Goal: Task Accomplishment & Management: Complete application form

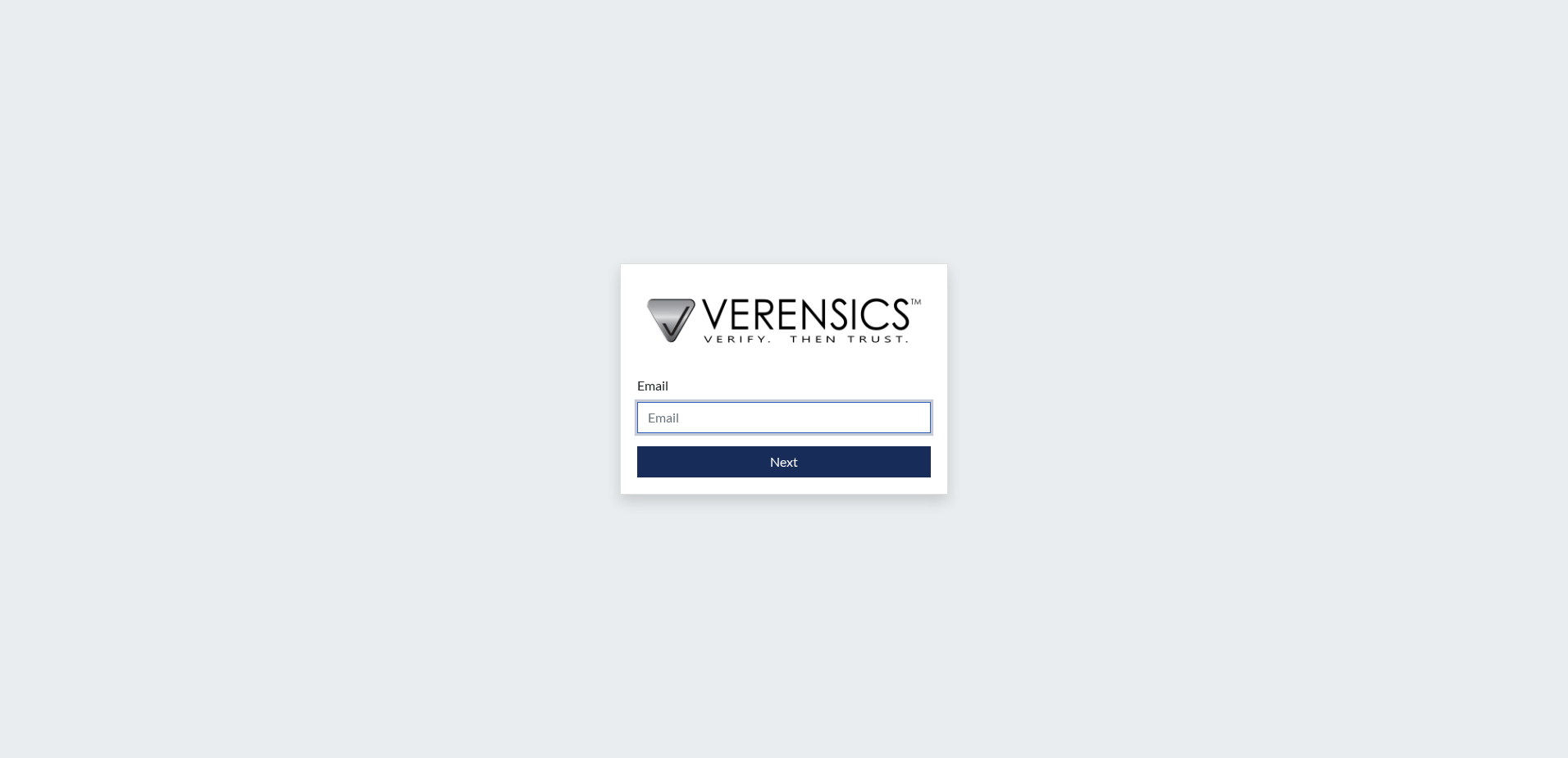
click at [784, 417] on input "Email" at bounding box center [784, 417] width 293 height 31
type input "[PERSON_NAME][EMAIL_ADDRESS][DOMAIN_NAME]"
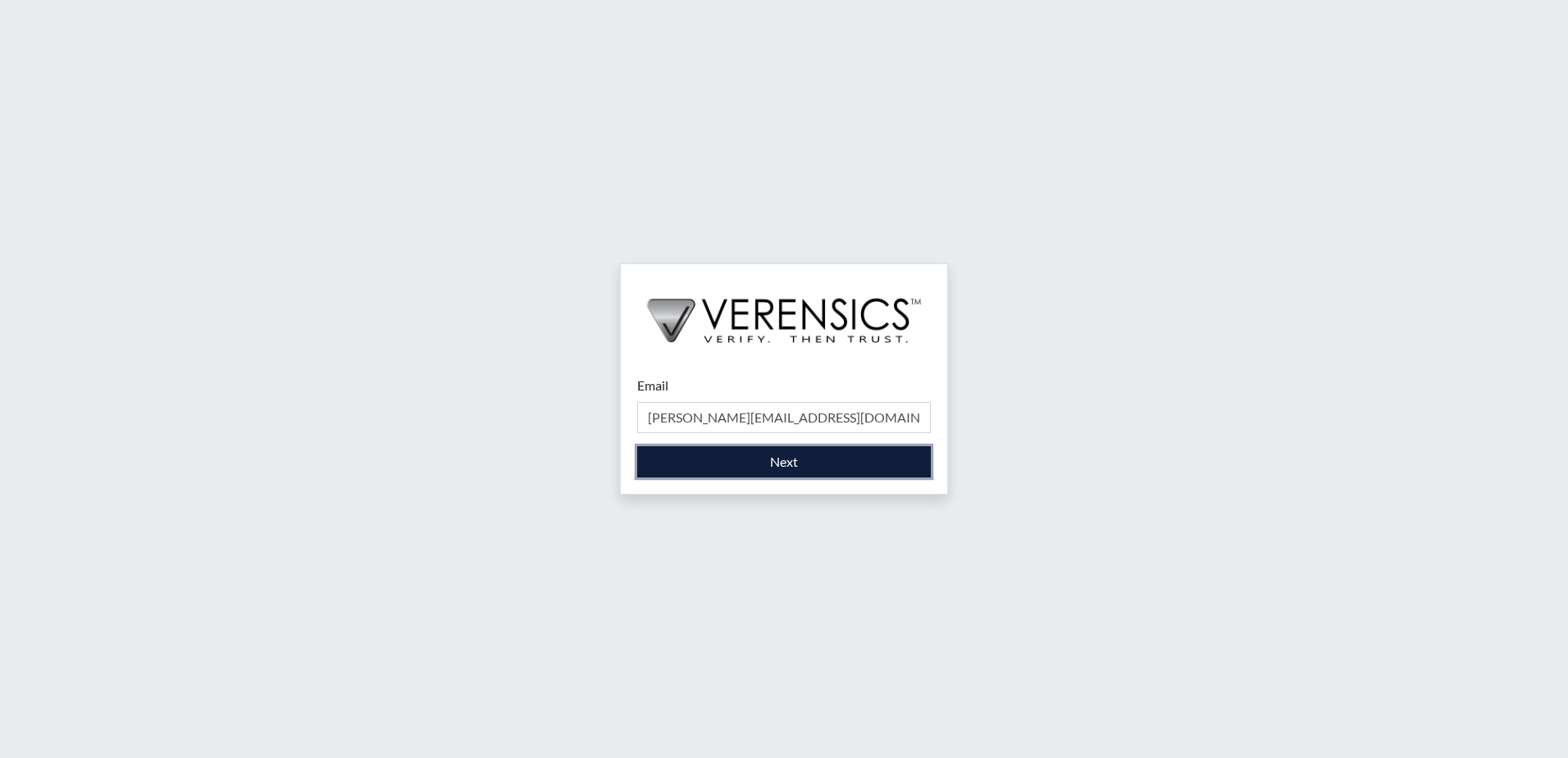
click at [782, 462] on button "Next" at bounding box center [784, 462] width 293 height 31
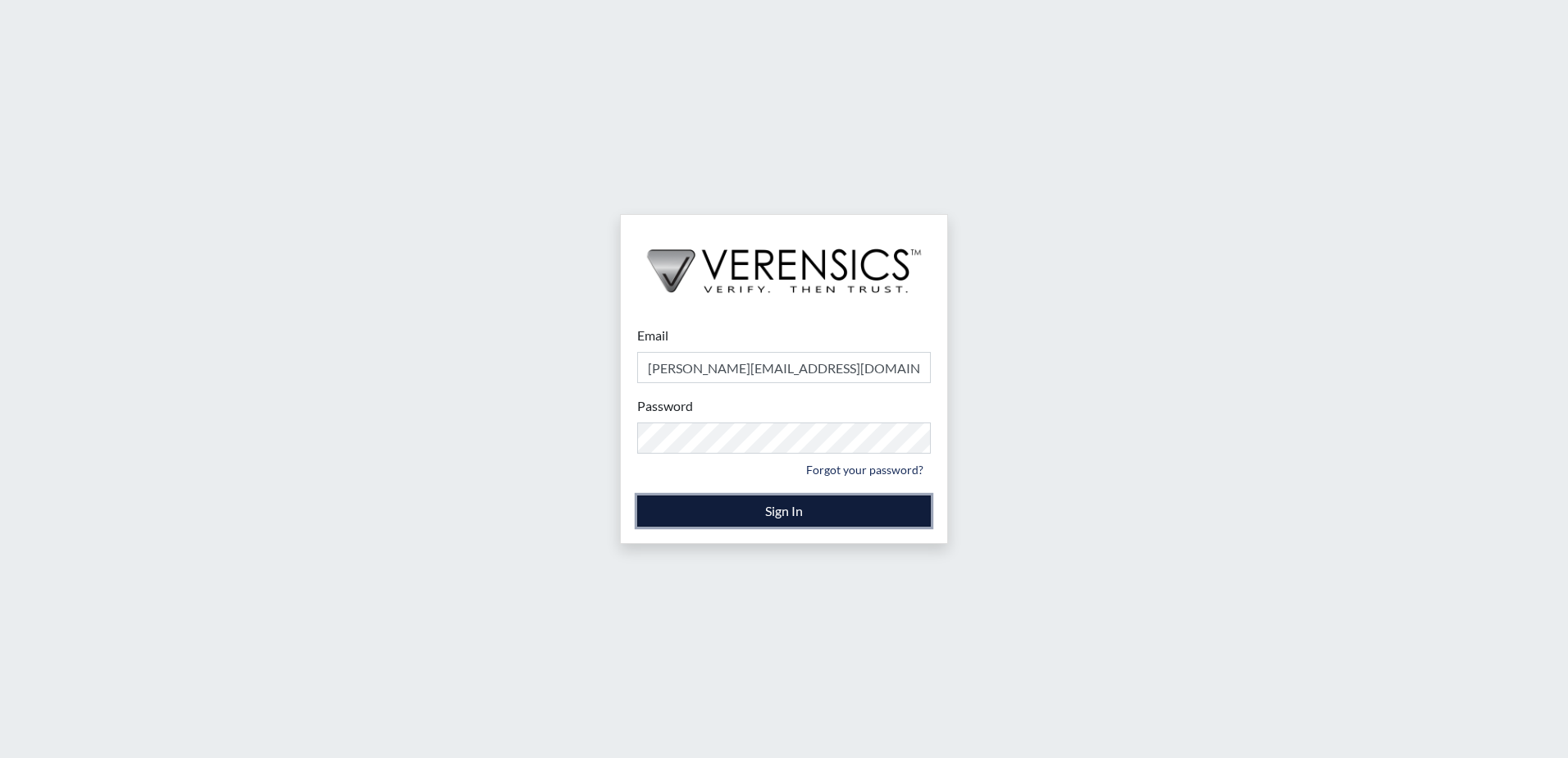
click at [762, 512] on button "Sign In" at bounding box center [784, 511] width 293 height 31
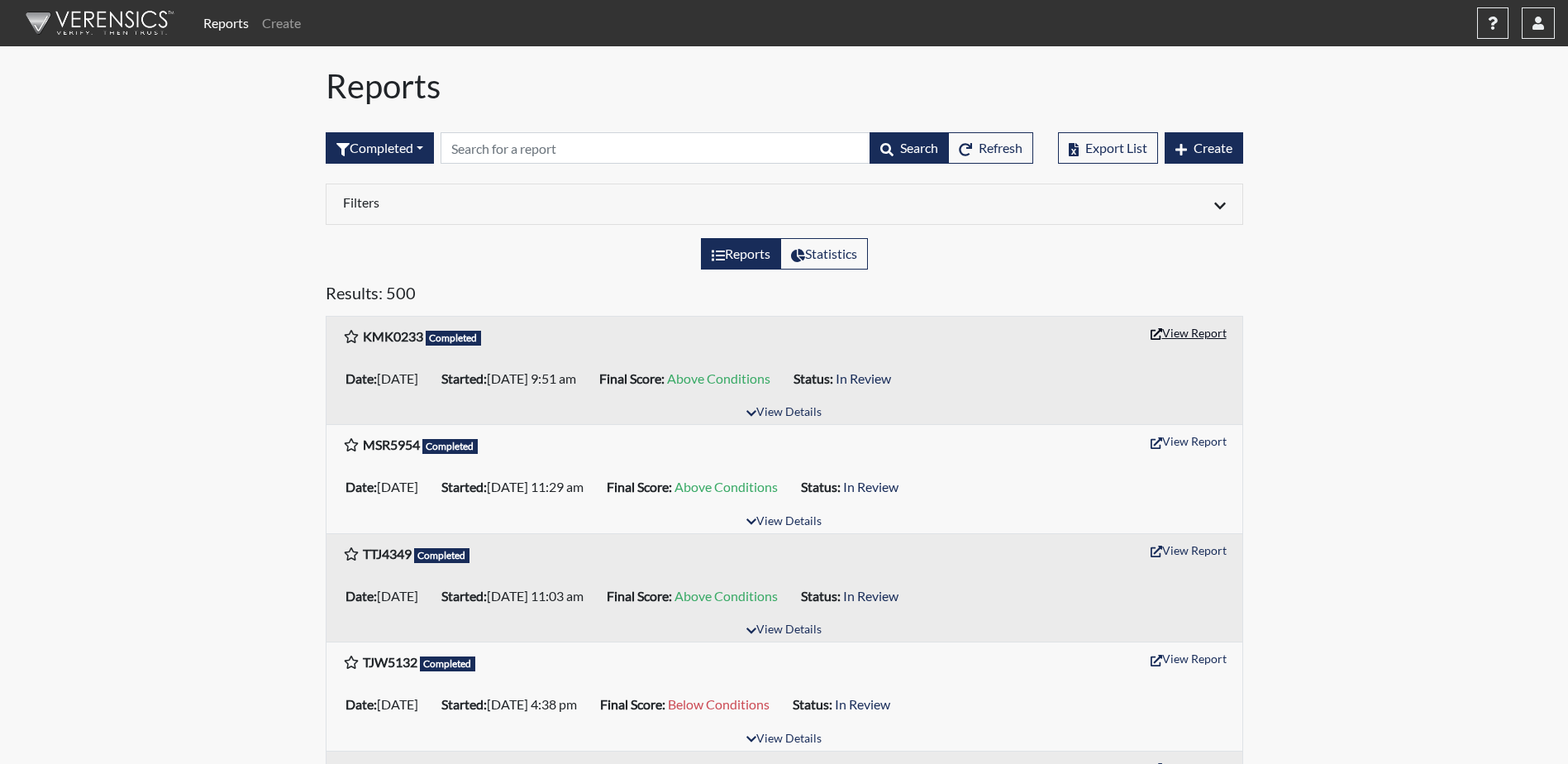
click at [1178, 336] on button "View Report" at bounding box center [1188, 333] width 91 height 26
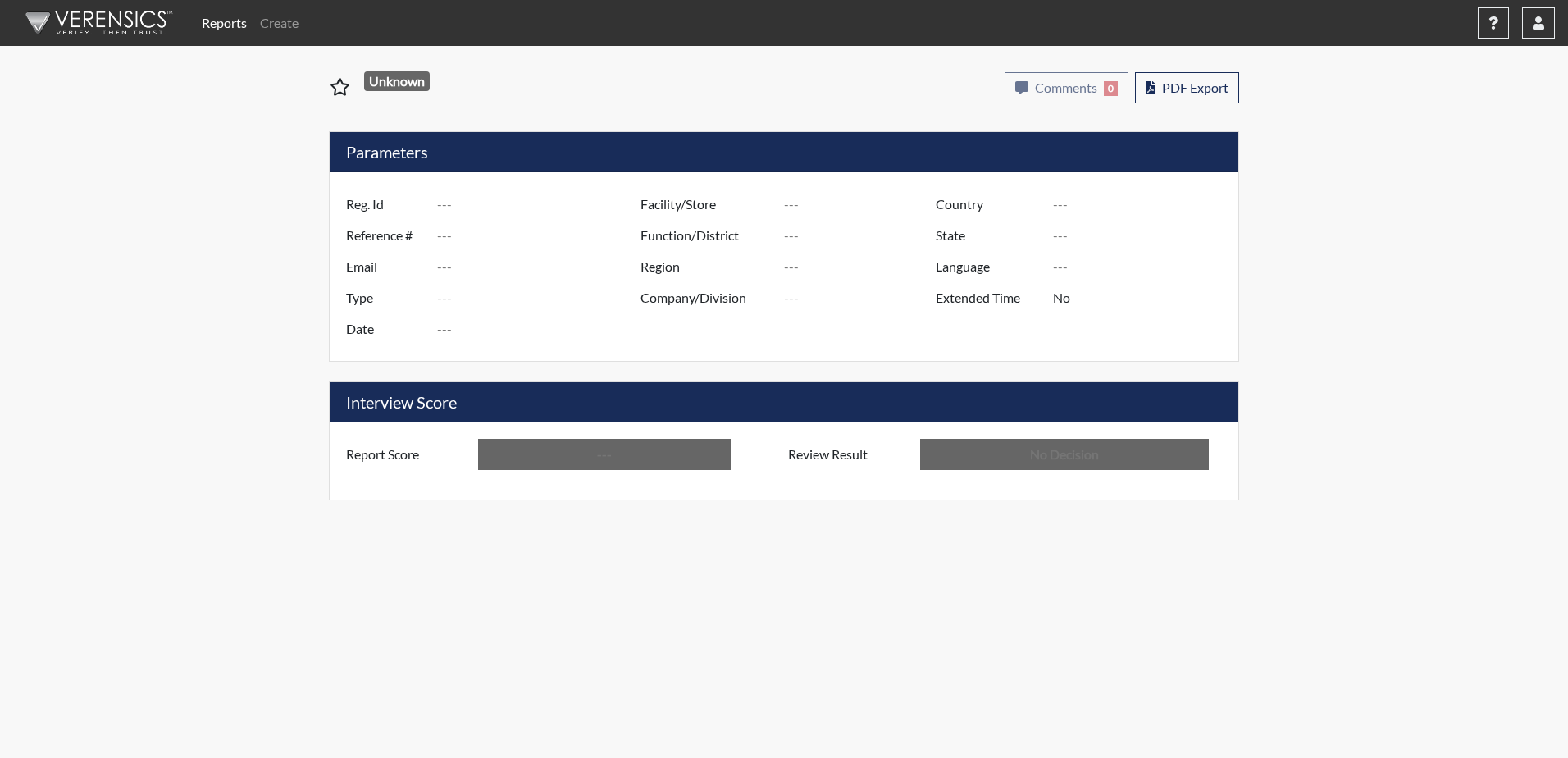
type input "KMK0233"
type input "51384"
type input "---"
type input "Corrections Pre-Employment"
type input "Sep 19, 2025"
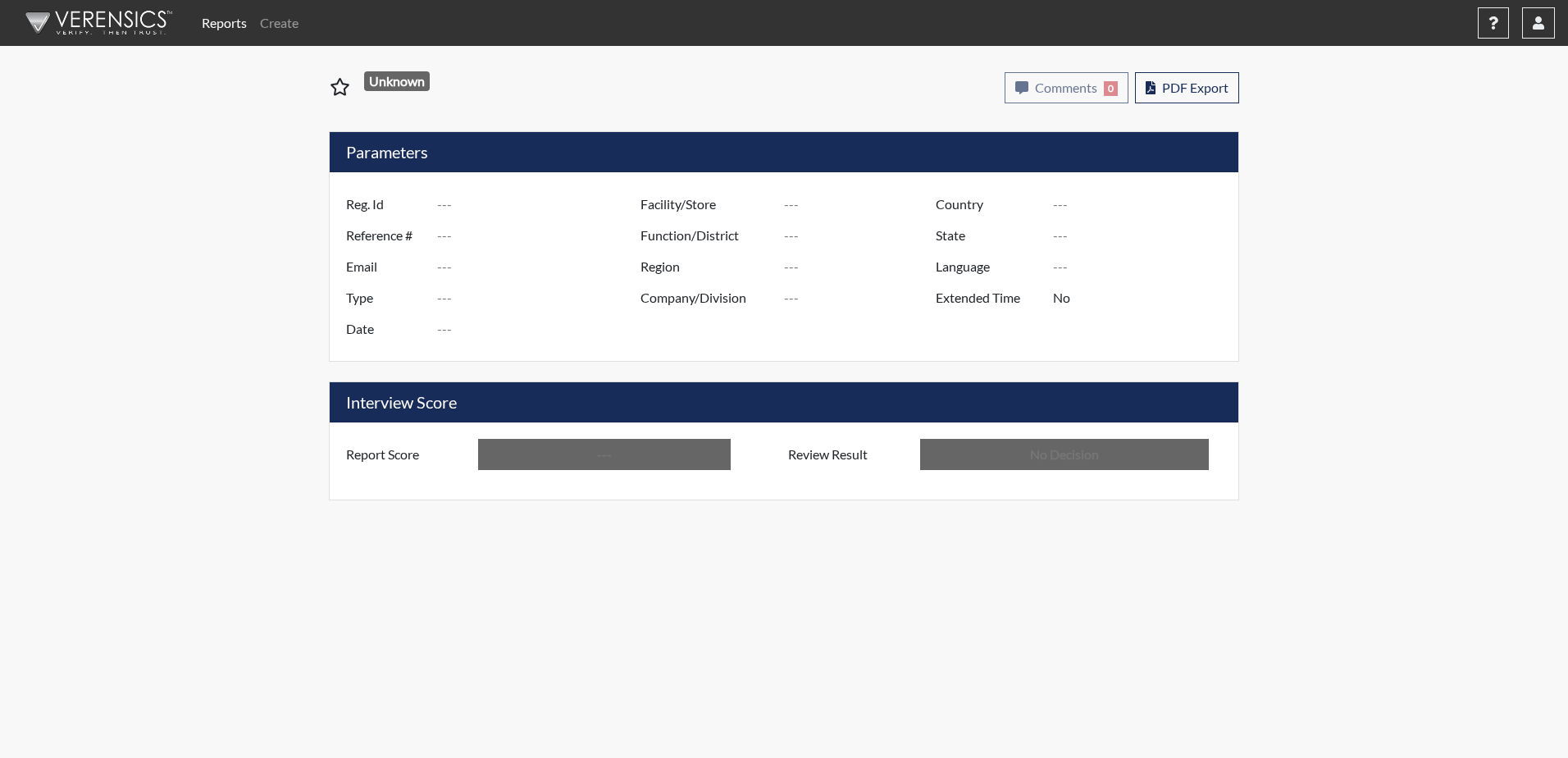
type input "Valdosta SP"
type input "[GEOGRAPHIC_DATA]"
type input "[US_STATE]"
type input "English"
type input "Above Conditions"
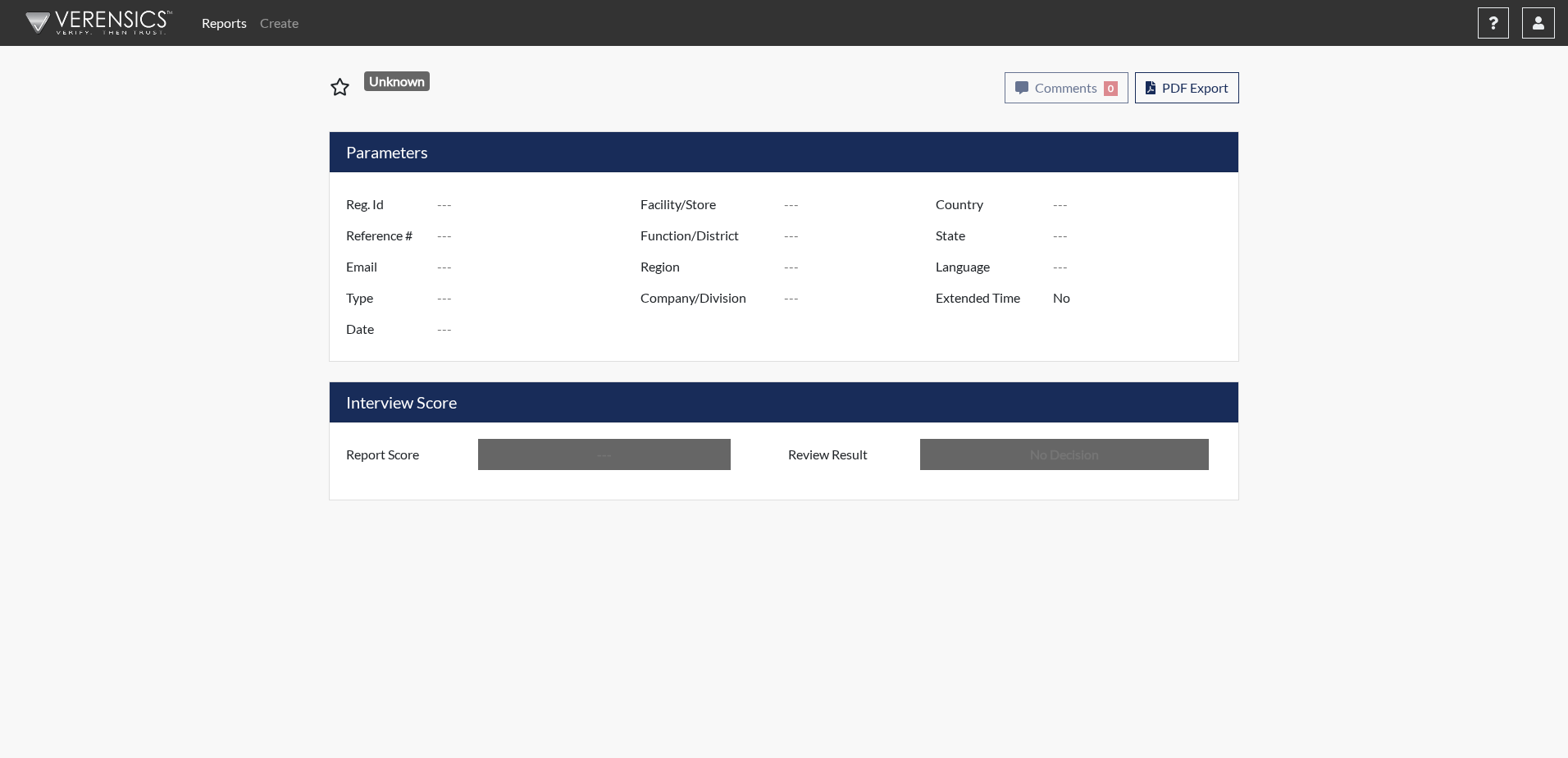
type input "In Review"
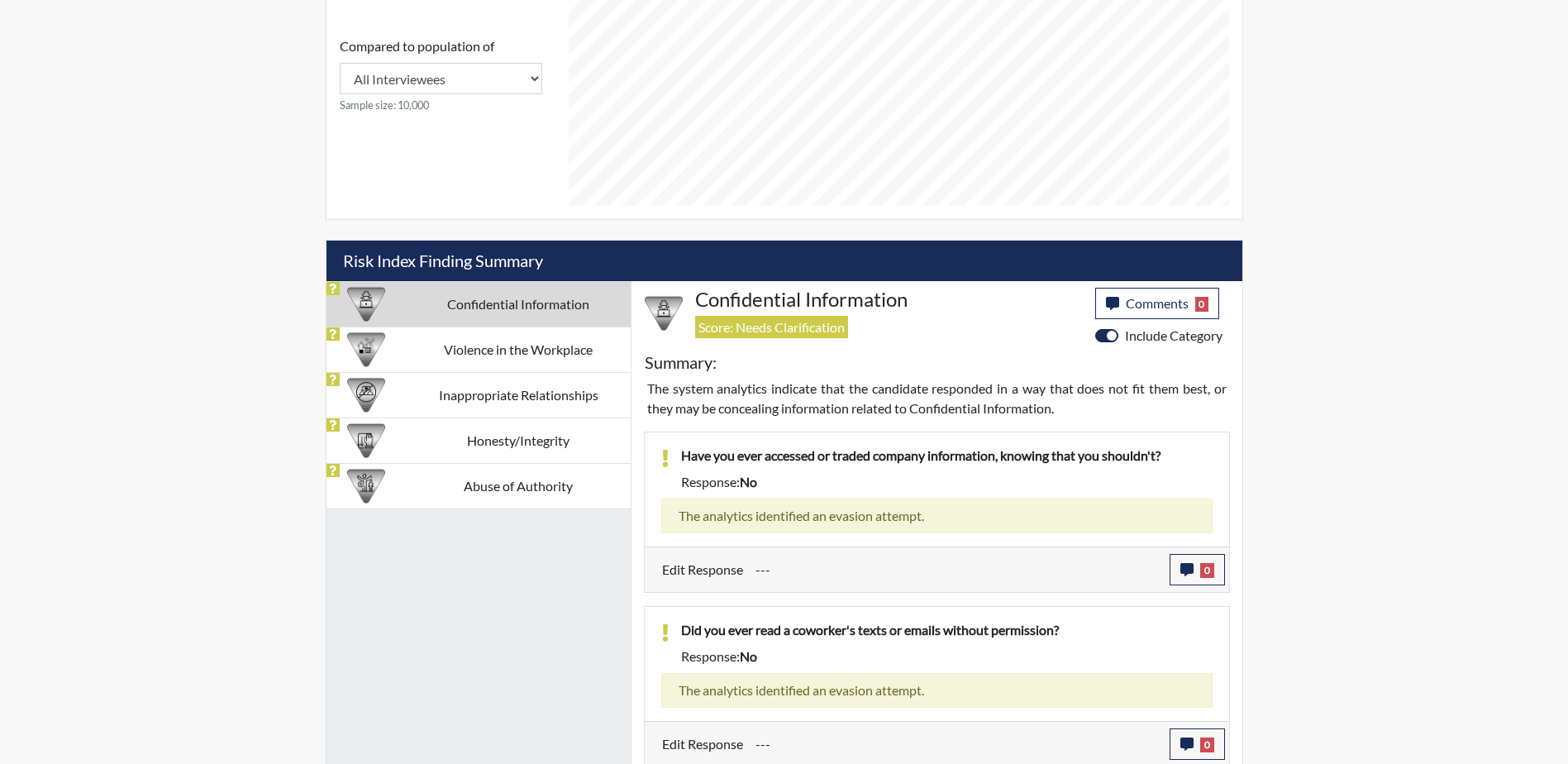
scroll to position [765, 0]
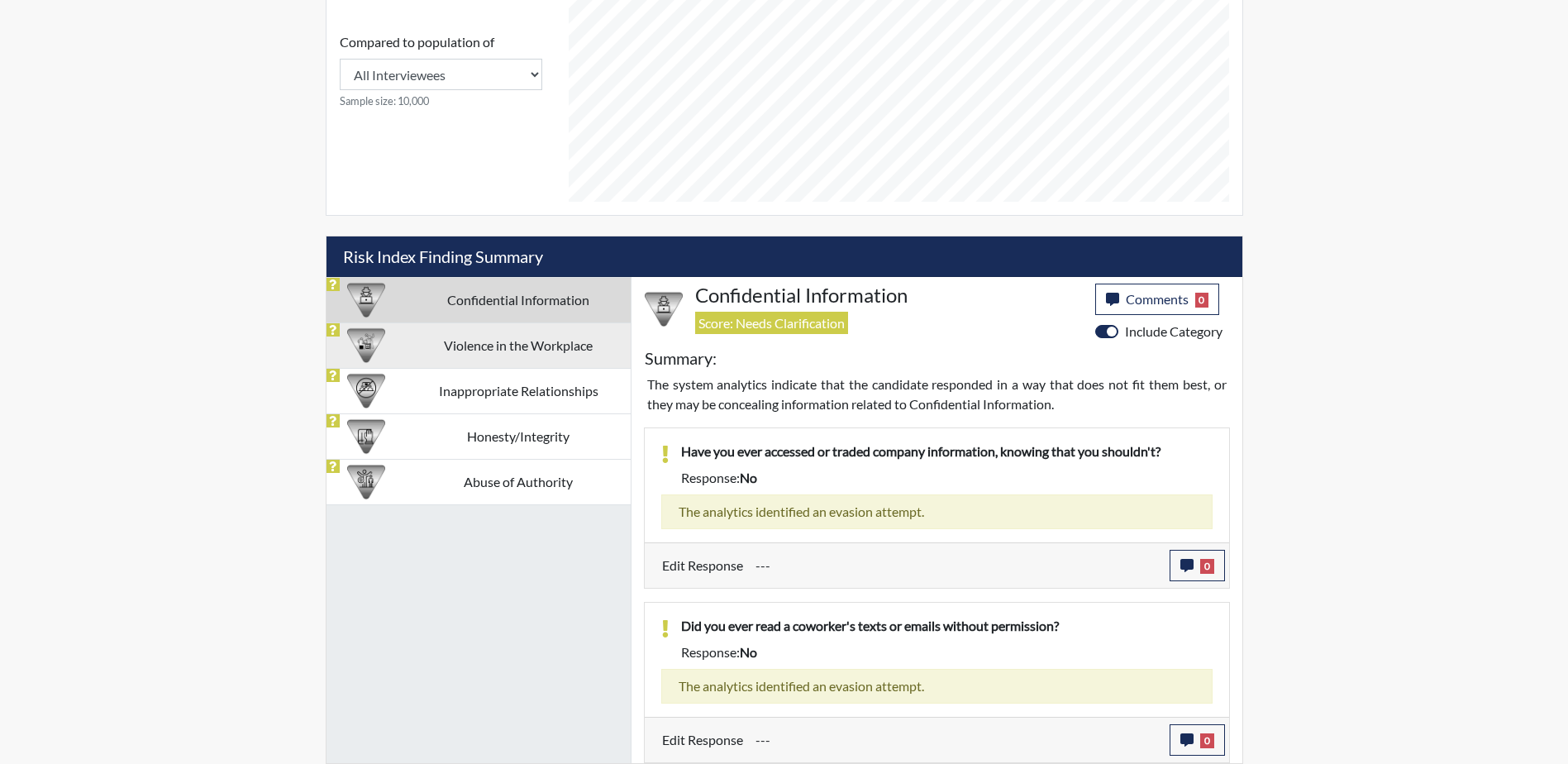
click at [500, 349] on td "Violence in the Workplace" at bounding box center [519, 345] width 224 height 46
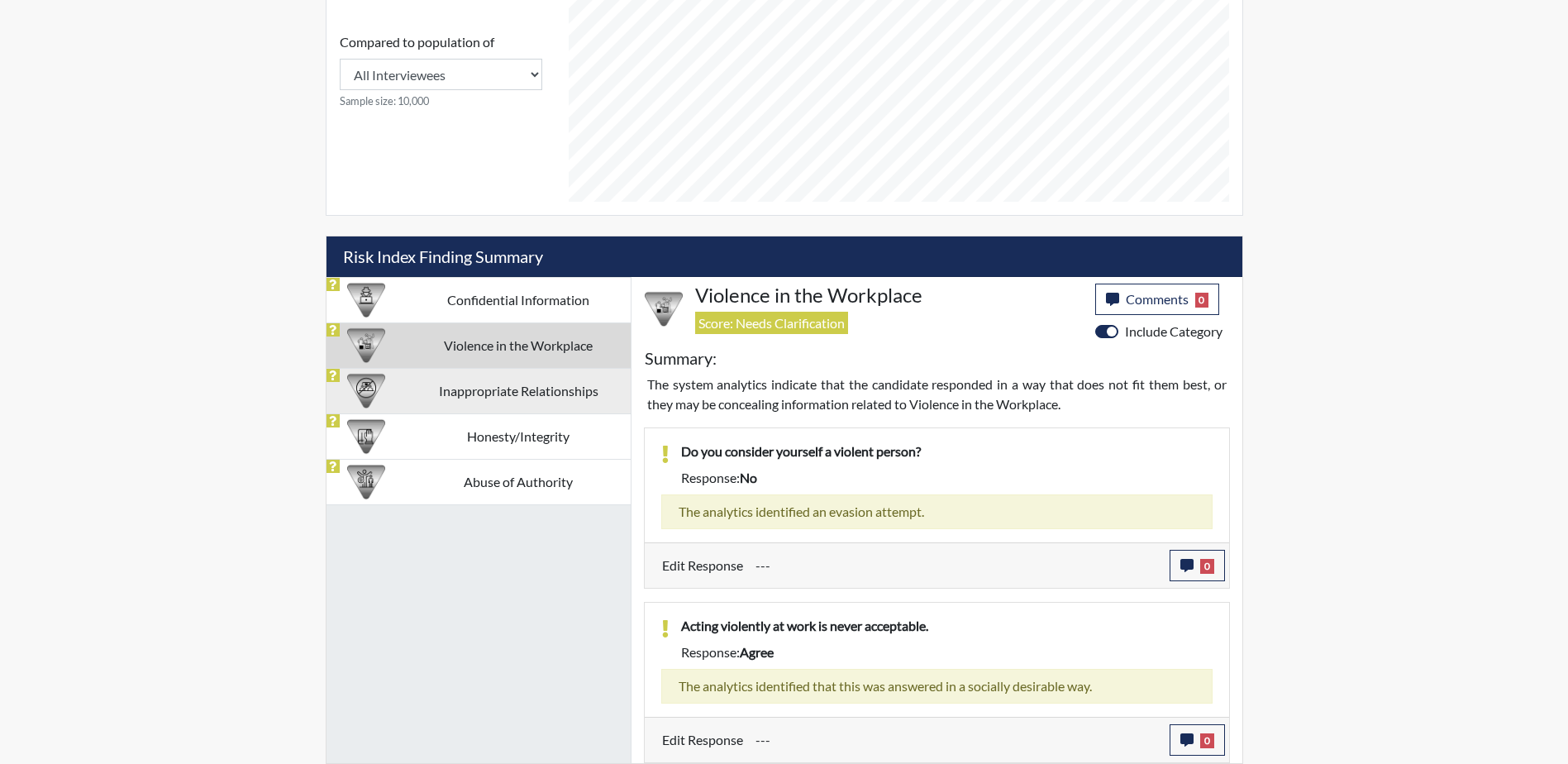
click at [436, 387] on td "Inappropriate Relationships" at bounding box center [519, 391] width 224 height 46
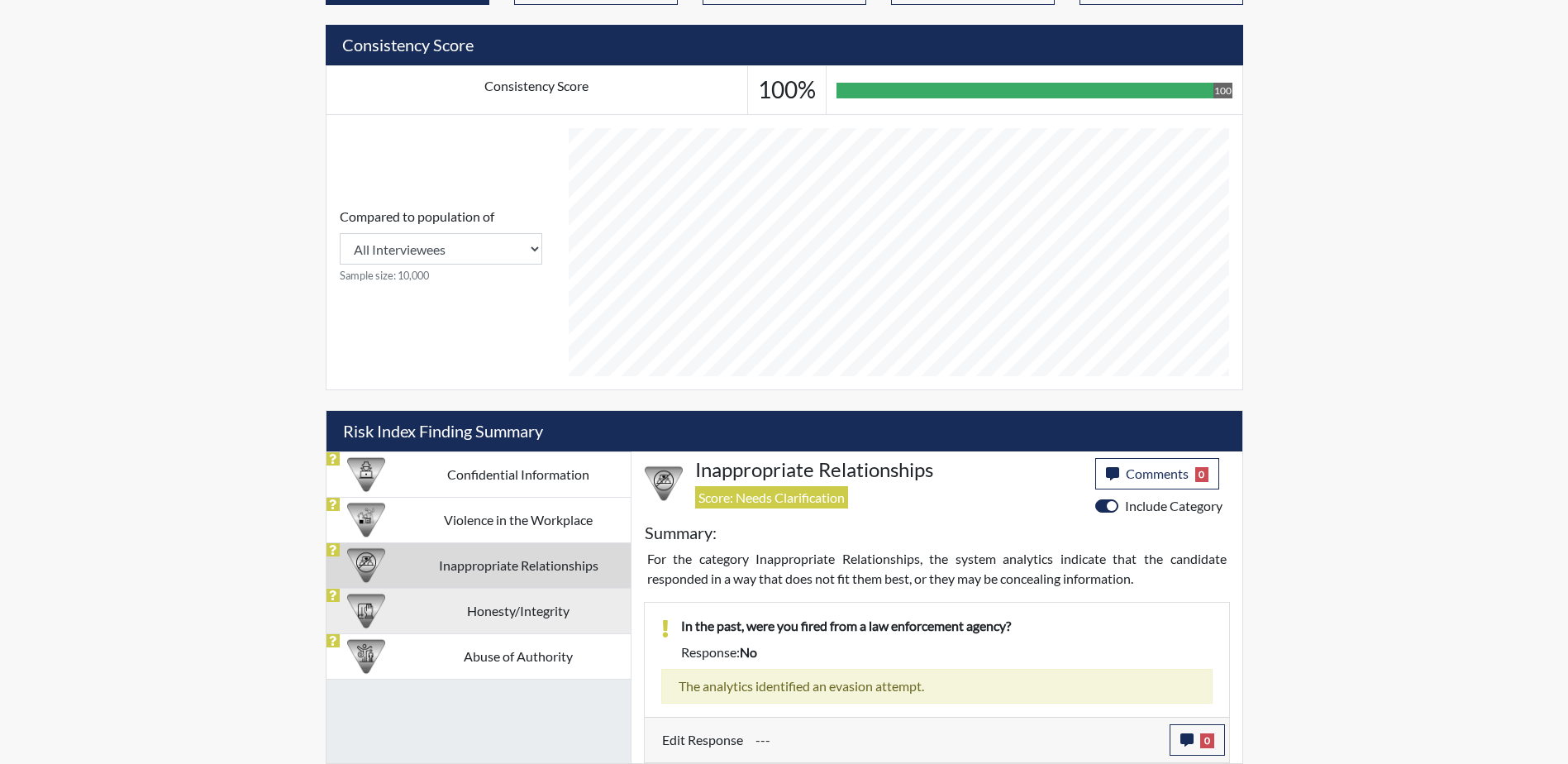
click at [515, 614] on td "Honesty/Integrity" at bounding box center [519, 611] width 224 height 46
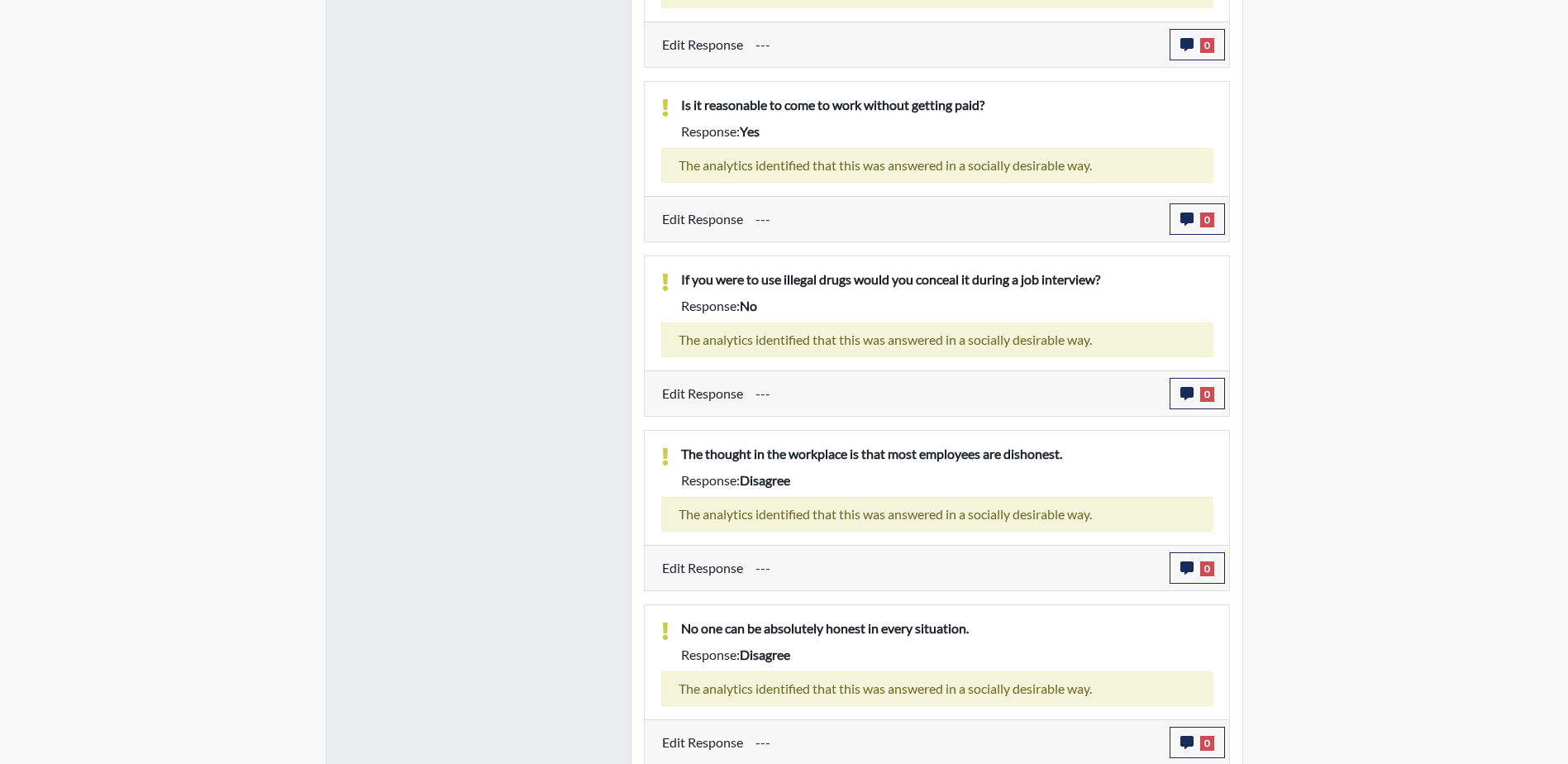
scroll to position [1308, 0]
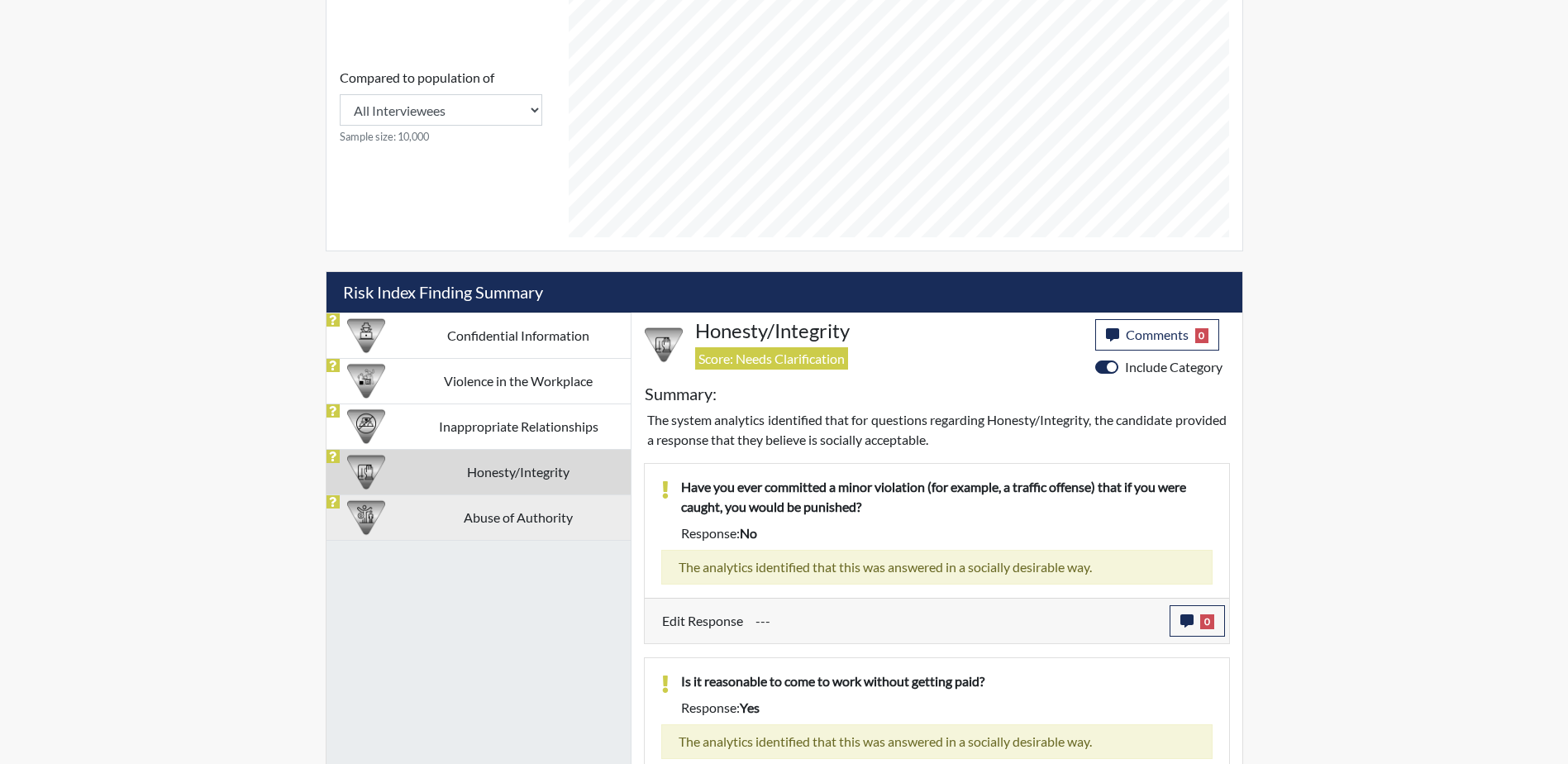
click at [511, 523] on td "Abuse of Authority" at bounding box center [519, 517] width 224 height 46
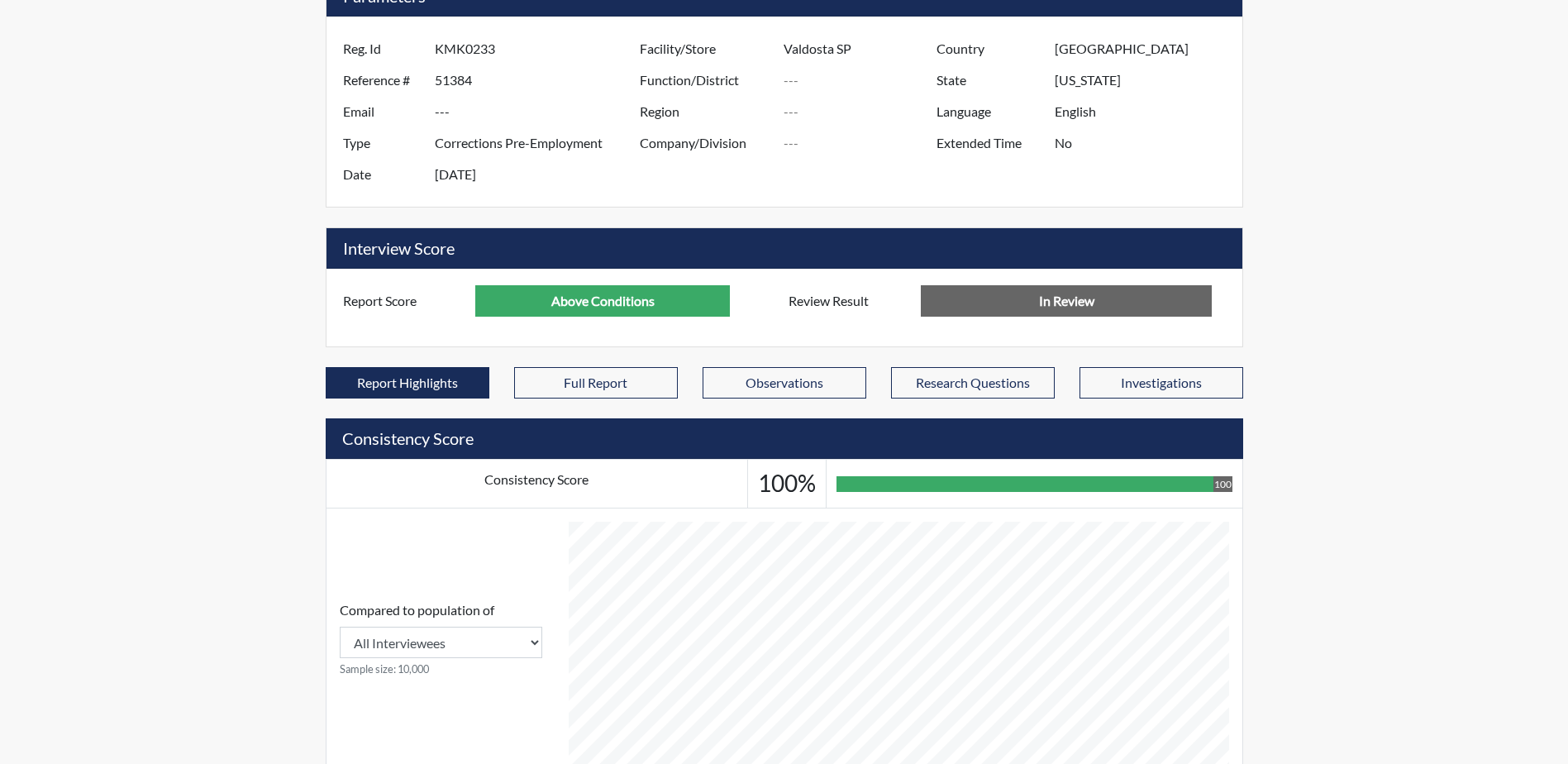
scroll to position [0, 0]
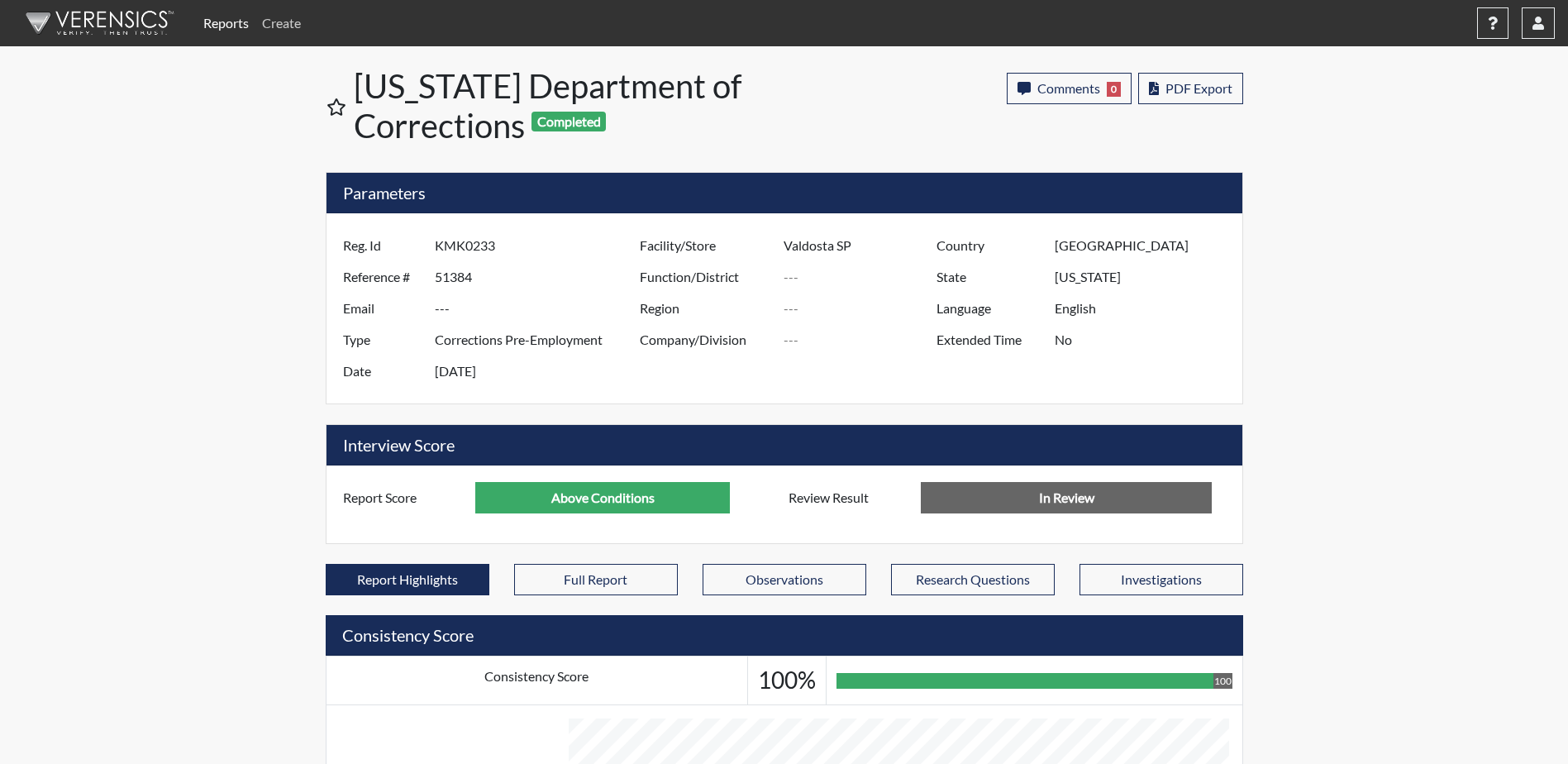
click at [287, 25] on link "Create" at bounding box center [281, 23] width 52 height 33
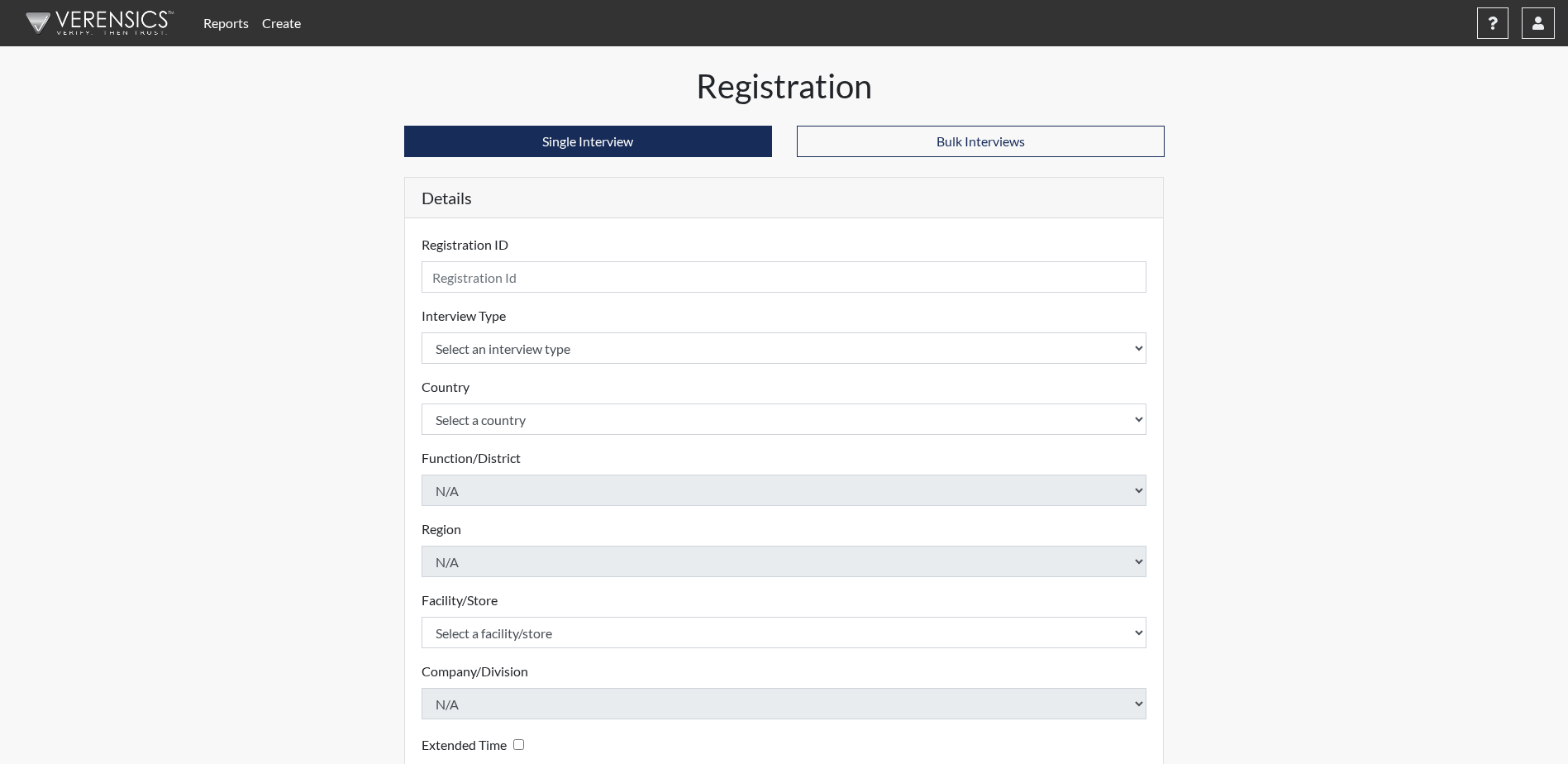
click at [0, 313] on html "Reports Create Help Center × Verensics Best Practices How to successfully use t…" at bounding box center [784, 382] width 1568 height 764
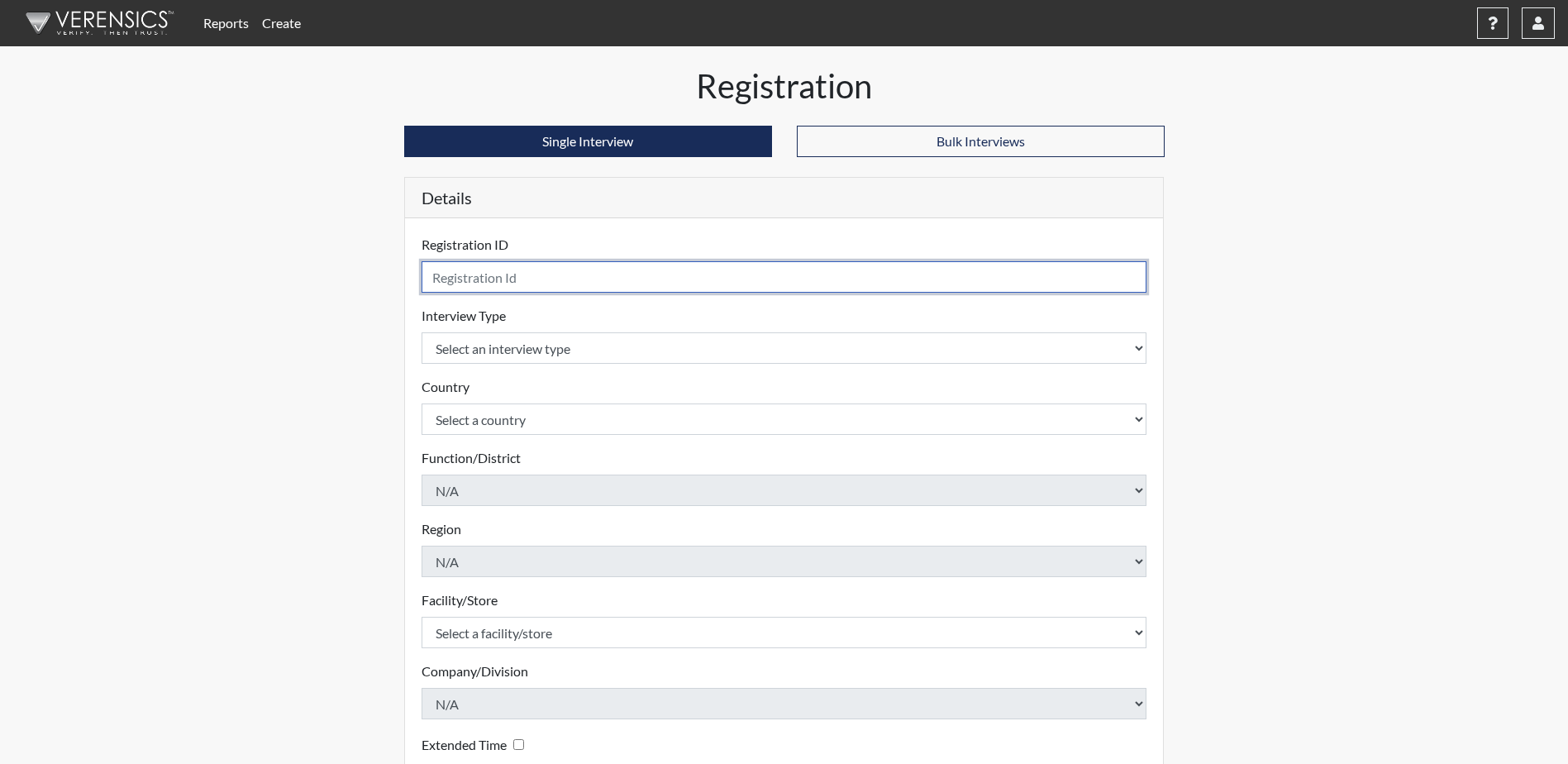
click at [449, 278] on input "text" at bounding box center [784, 277] width 726 height 31
type input "DSD7298"
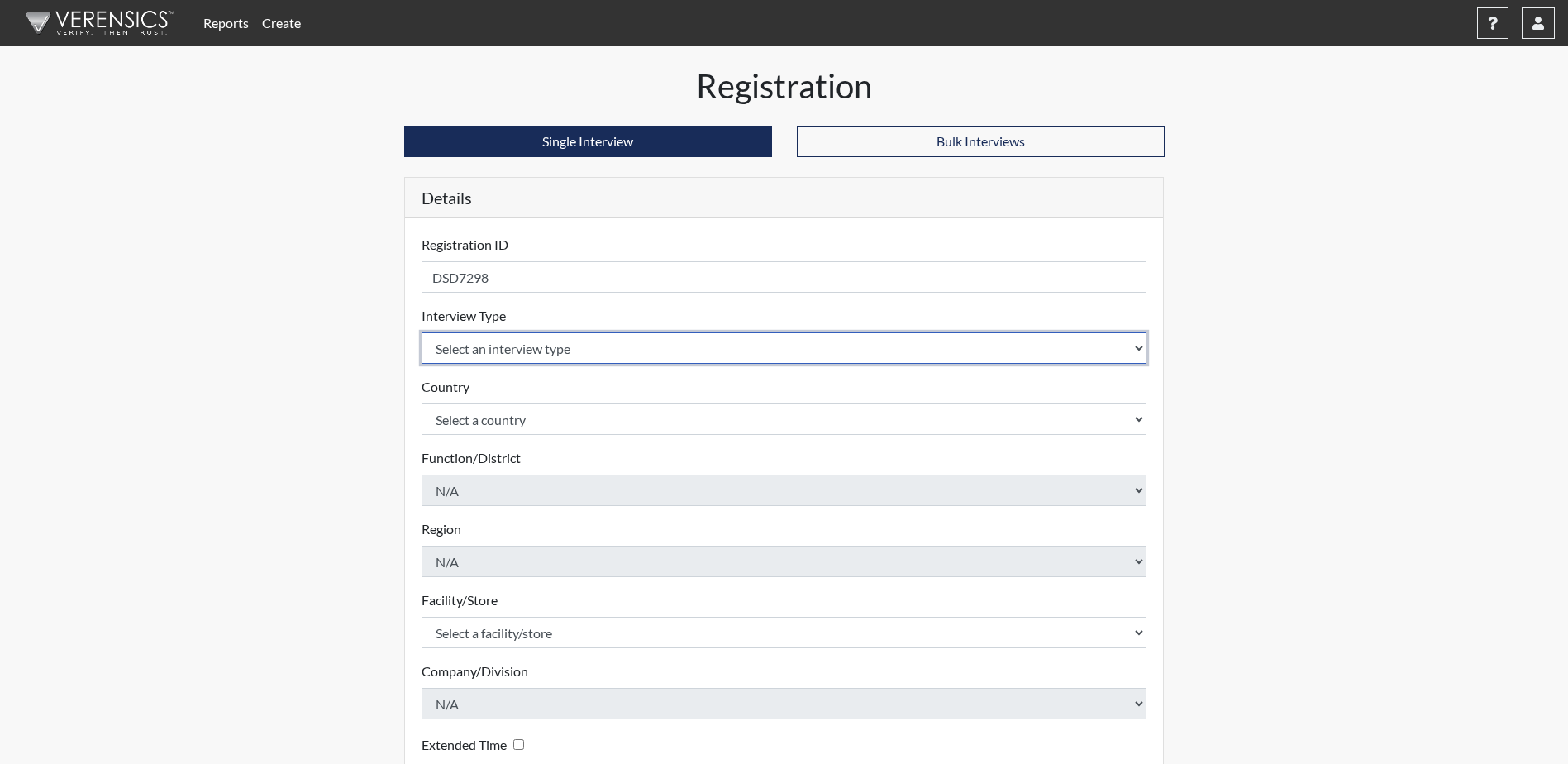
click at [689, 352] on select "Select an interview type Corrections Pre-Employment" at bounding box center [784, 348] width 726 height 31
select select "ff733e93-e1bf-11ea-9c9f-0eff0cf7eb8f"
click at [422, 332] on select "Select an interview type Corrections Pre-Employment" at bounding box center [784, 348] width 726 height 31
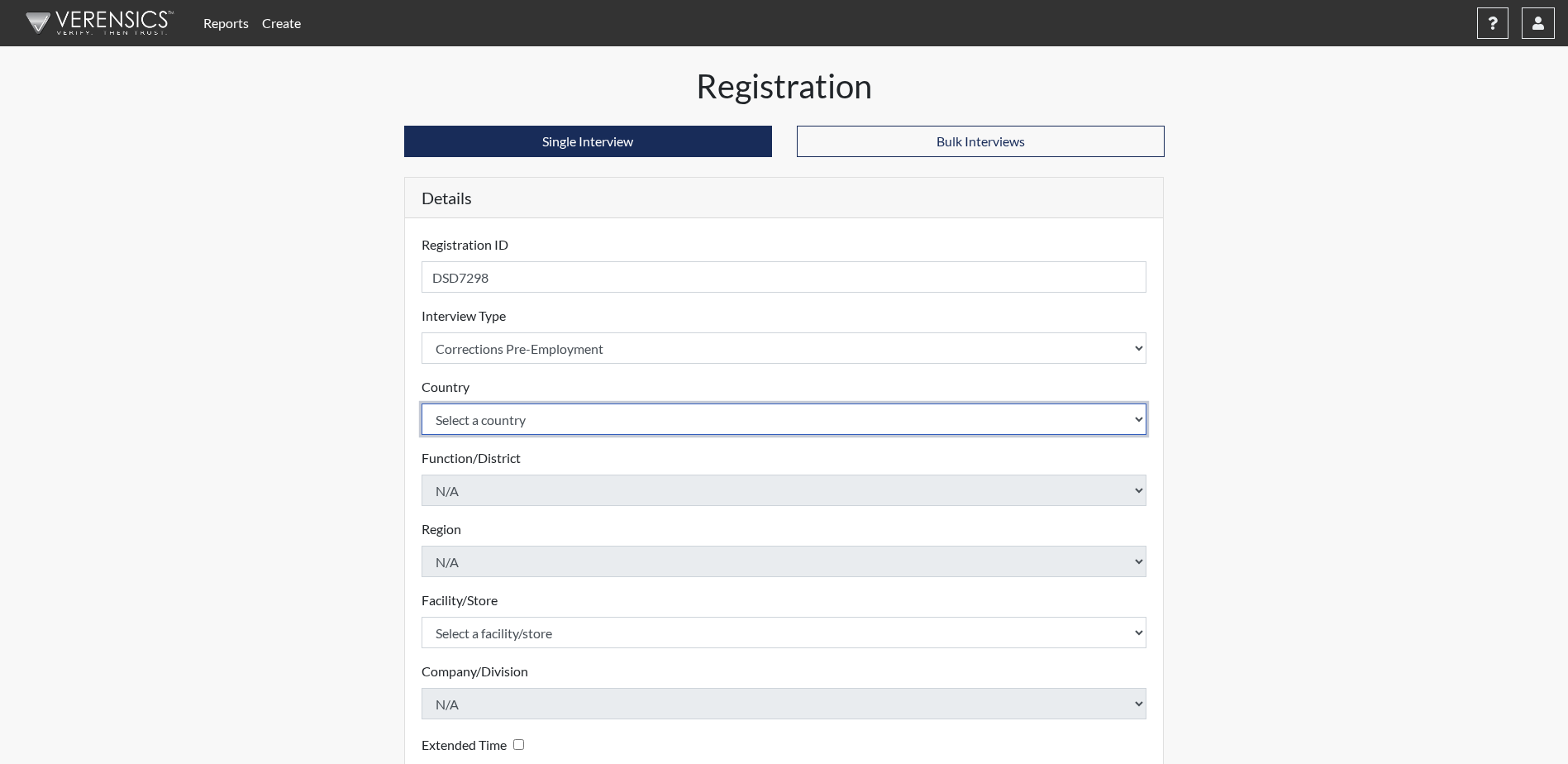
click at [596, 419] on select "Select a country United States Mexico" at bounding box center [784, 419] width 726 height 31
select select "united-states-of-america"
click at [422, 404] on select "Select a country United States Mexico" at bounding box center [784, 419] width 726 height 31
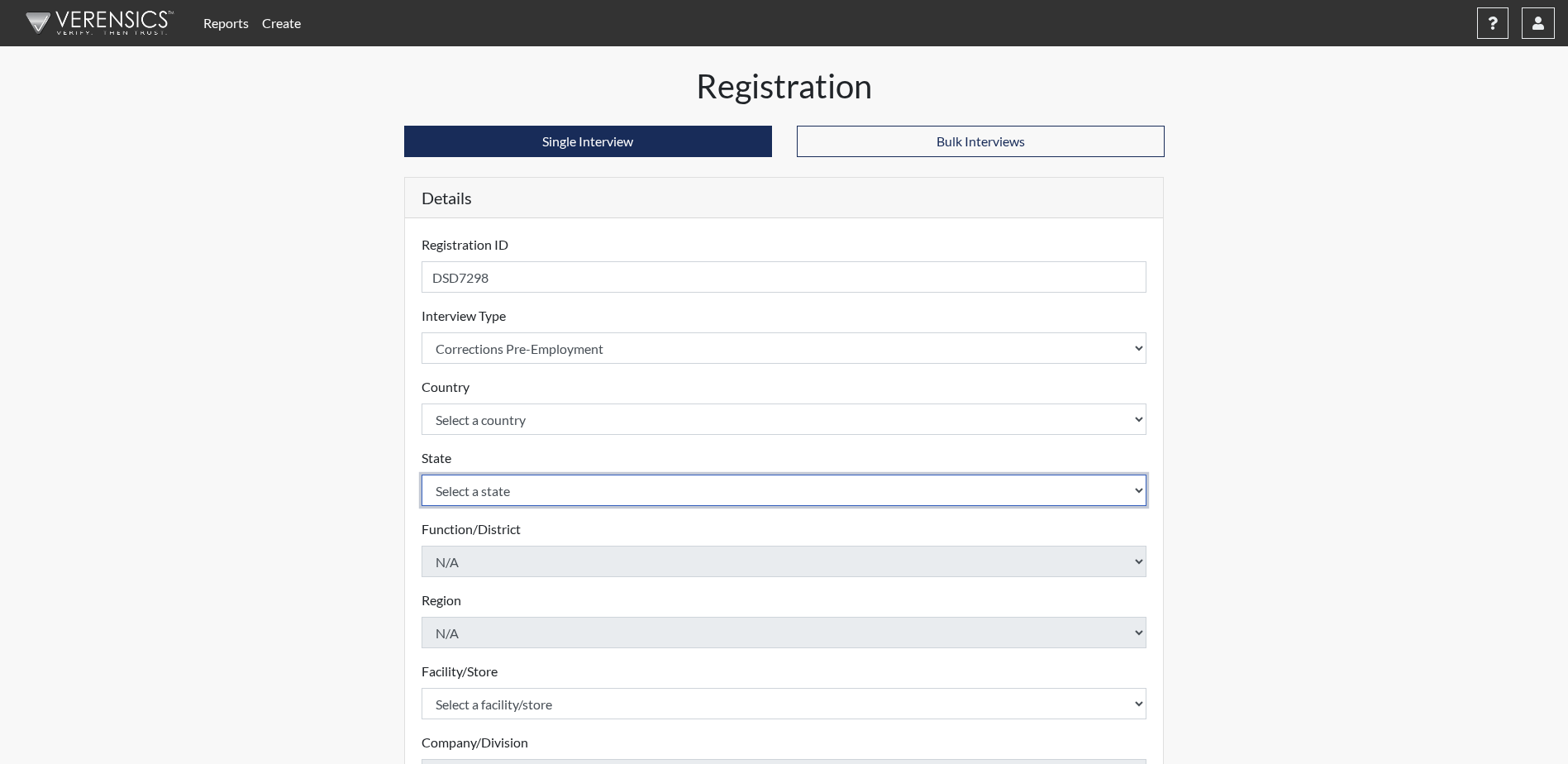
click at [601, 494] on select "Select a state Alabama Alaska Arizona Arkansas California Colorado Connecticut …" at bounding box center [784, 490] width 726 height 31
select select "GA"
click at [422, 474] on select "Select a state Alabama Alaska Arizona Arkansas California Colorado Connecticut …" at bounding box center [784, 490] width 726 height 31
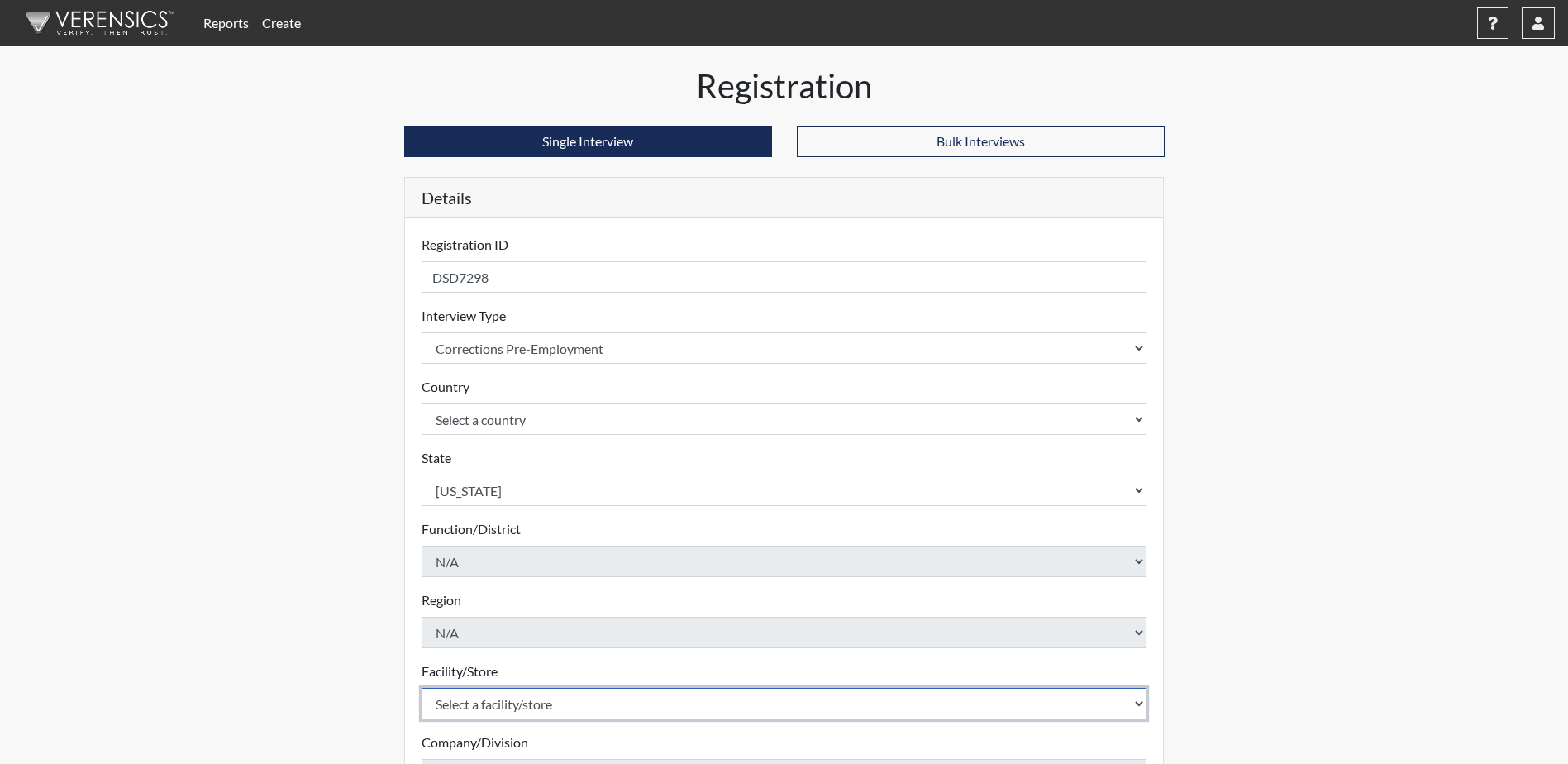
click at [574, 709] on select "Select a facility/store Valdosta SP" at bounding box center [784, 704] width 726 height 31
select select "96ac6cf4-fbd2-4878-b4f5-77d924e0624a"
click at [422, 688] on select "Select a facility/store Valdosta SP" at bounding box center [784, 704] width 726 height 31
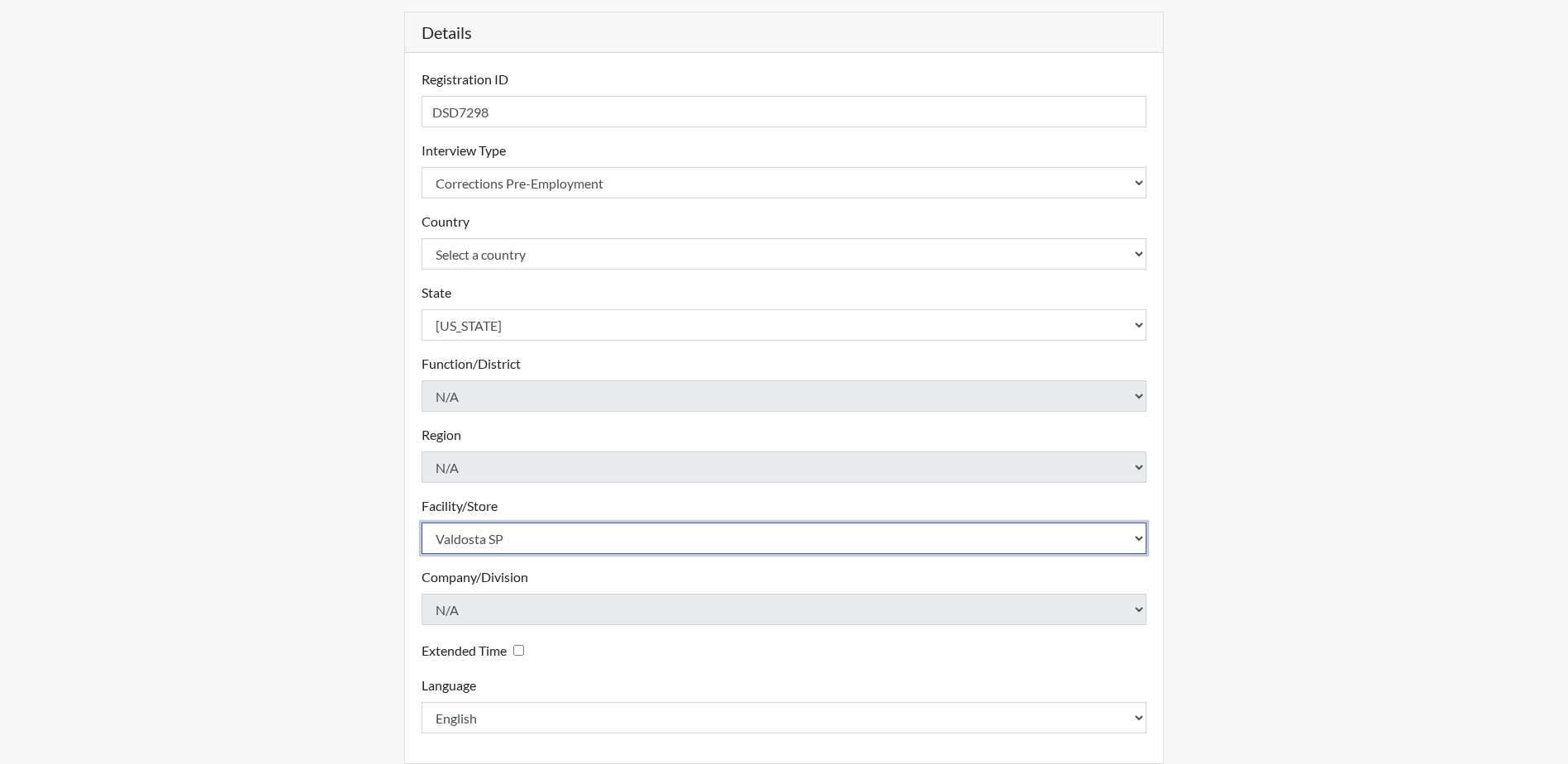
scroll to position [237, 0]
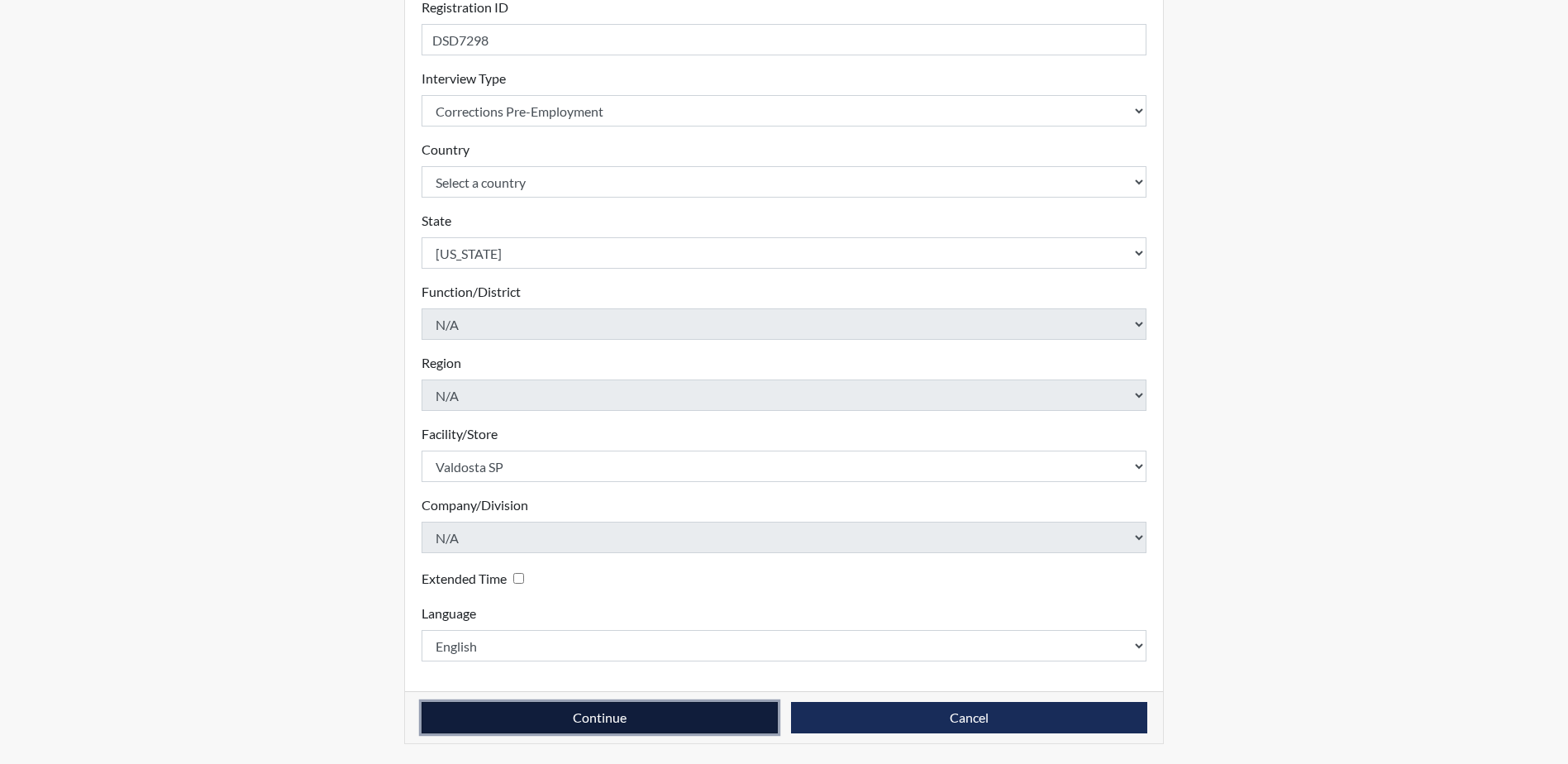
click at [595, 718] on button "Continue" at bounding box center [599, 717] width 356 height 31
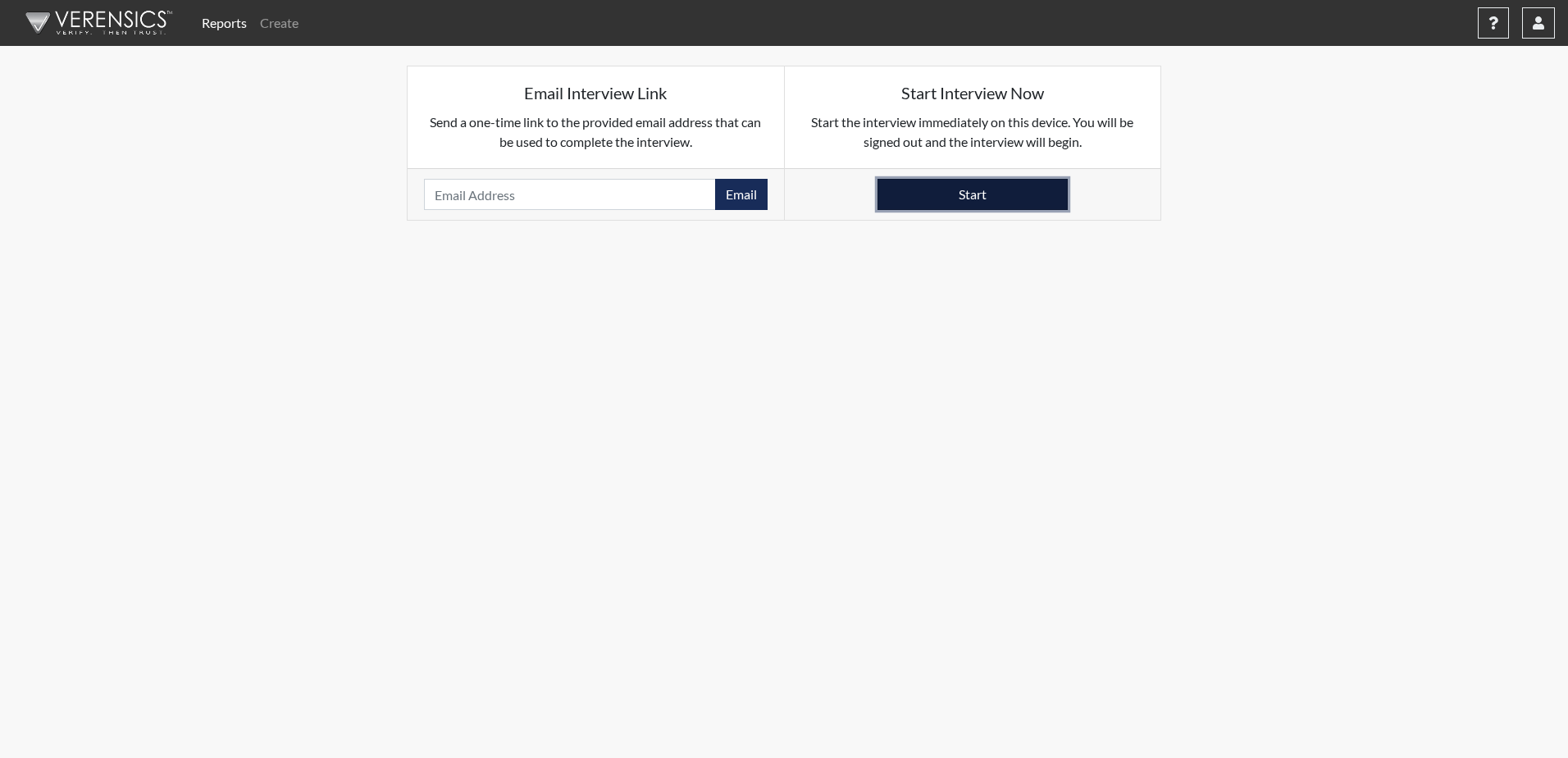
click at [944, 208] on button "Start" at bounding box center [973, 194] width 190 height 31
